Goal: Transaction & Acquisition: Subscribe to service/newsletter

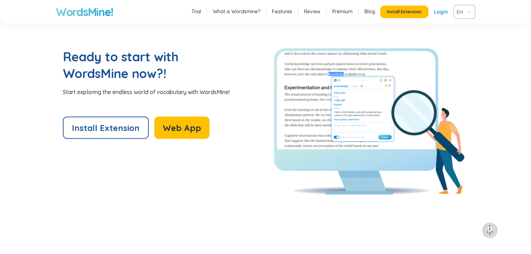
scroll to position [1481, 0]
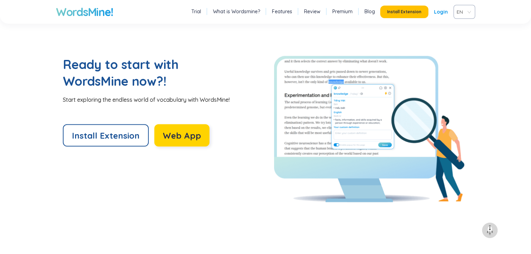
click at [177, 136] on span "Web App" at bounding box center [182, 135] width 38 height 11
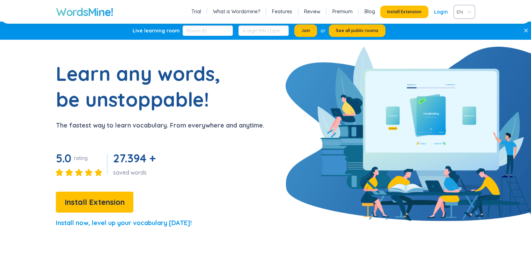
scroll to position [0, 0]
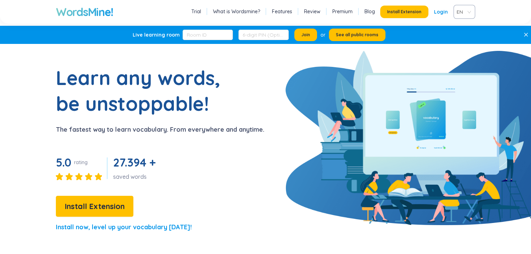
click at [343, 9] on link "Premium" at bounding box center [342, 11] width 20 height 7
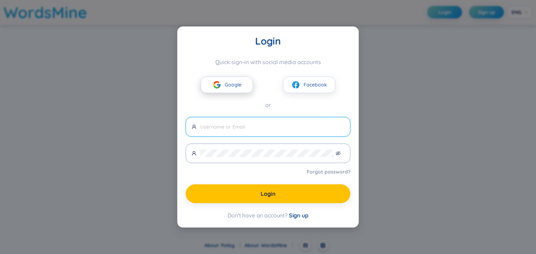
click at [230, 90] on button "Google" at bounding box center [227, 85] width 52 height 16
click at [241, 87] on button "Google" at bounding box center [227, 85] width 52 height 16
click at [372, 107] on div "Login Quick sign-in with social media accounts Google Facebook or Forgot passwo…" at bounding box center [268, 127] width 536 height 254
click at [305, 215] on span "Sign up" at bounding box center [299, 215] width 20 height 7
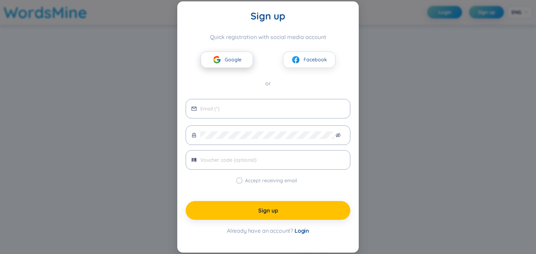
click at [238, 59] on span "Google" at bounding box center [233, 60] width 17 height 8
click at [420, 91] on div "Sign up Quick registration with social media account Google Facebook or Accept …" at bounding box center [268, 127] width 536 height 254
click at [324, 57] on span "Facebook" at bounding box center [315, 60] width 23 height 8
click at [389, 139] on div "Sign up Quick registration with social media account Google Facebook or Accept …" at bounding box center [268, 127] width 536 height 254
